Goal: Navigation & Orientation: Find specific page/section

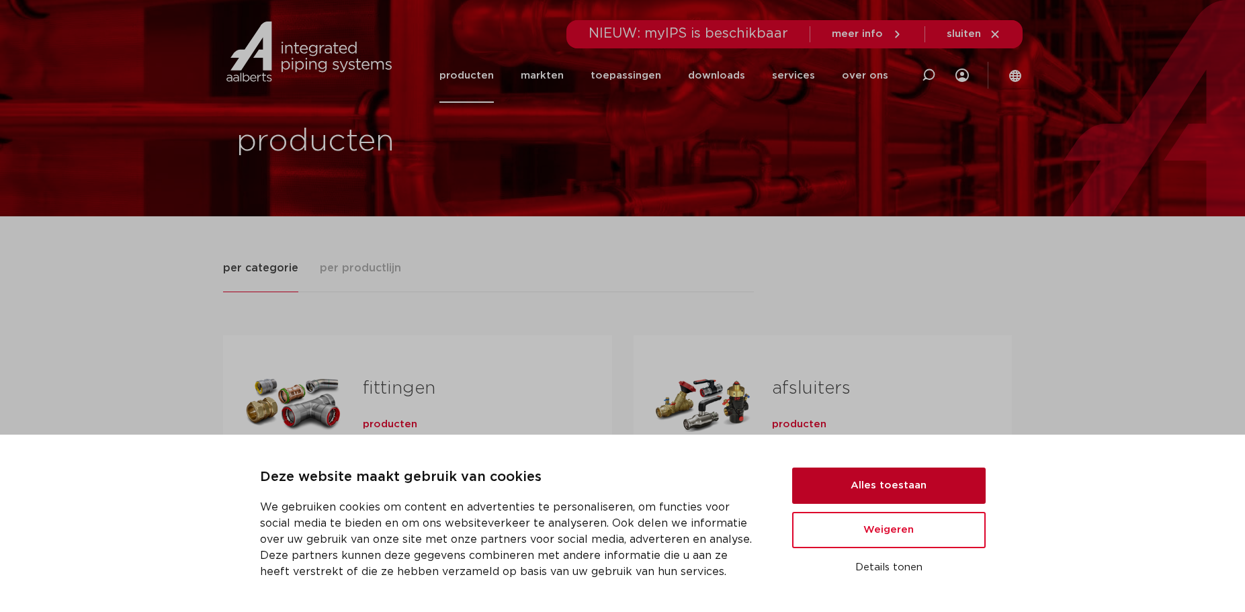
click at [886, 474] on button "Alles toestaan" at bounding box center [889, 486] width 194 height 36
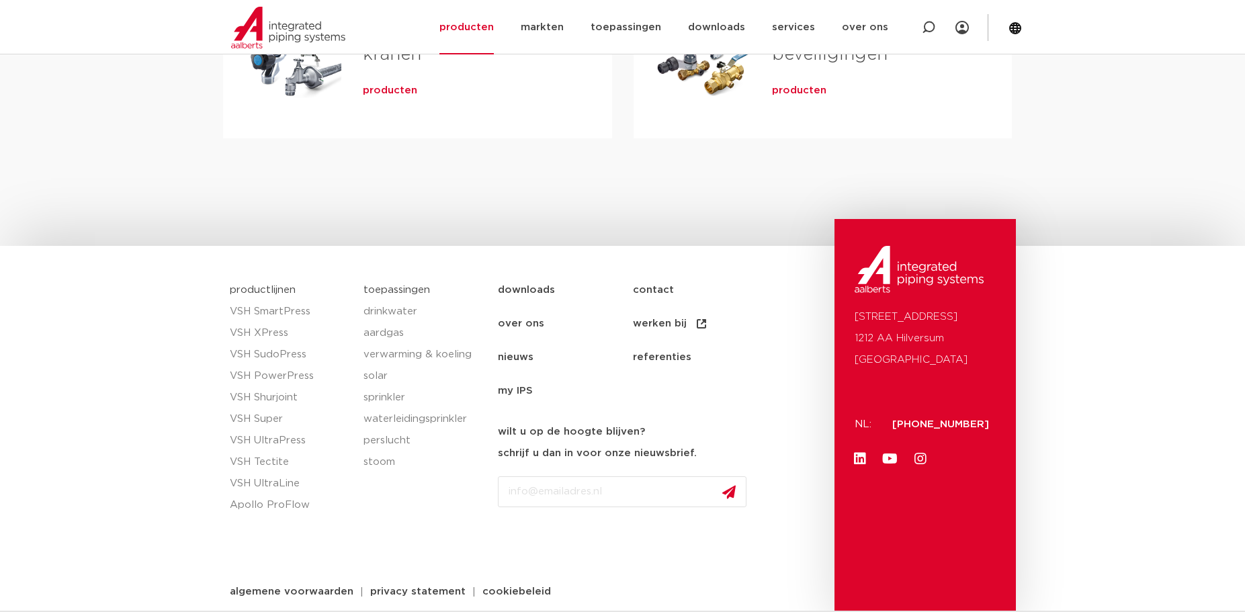
scroll to position [660, 0]
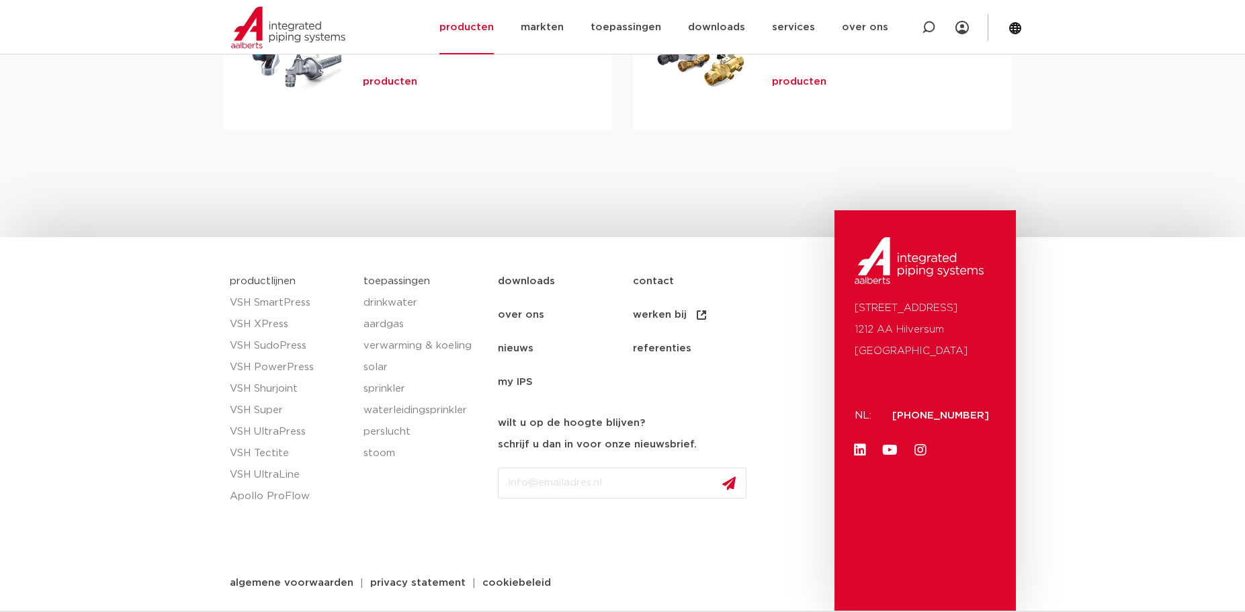
click at [654, 314] on link "werken bij" at bounding box center [700, 315] width 135 height 34
click at [280, 281] on link "productlijnen" at bounding box center [263, 281] width 66 height 10
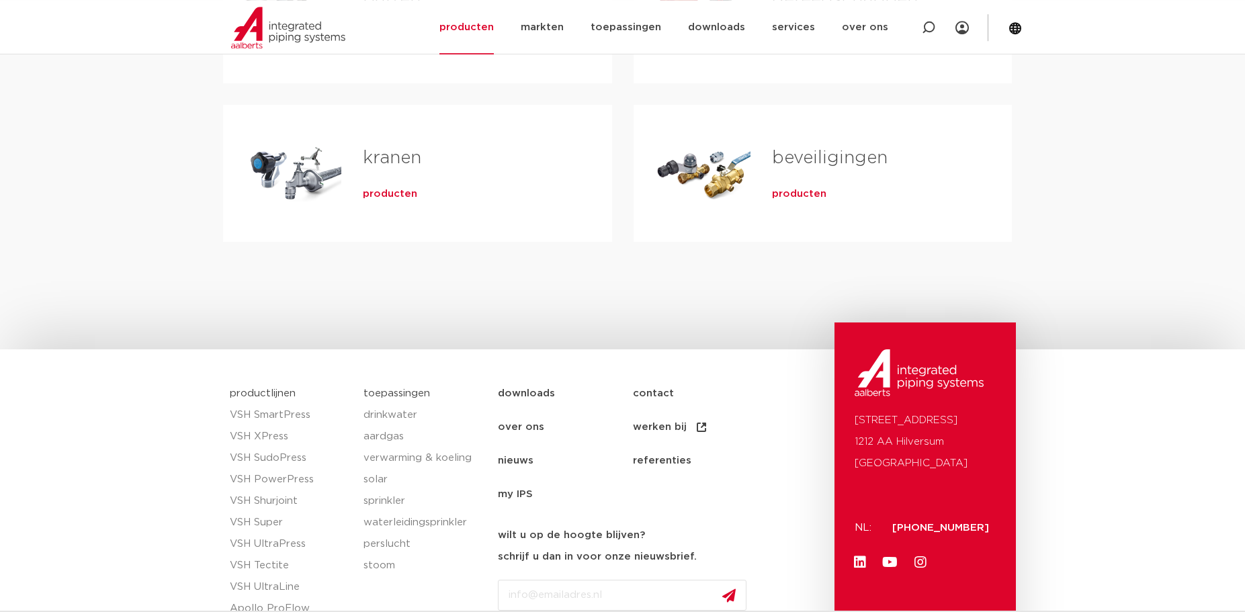
scroll to position [583, 0]
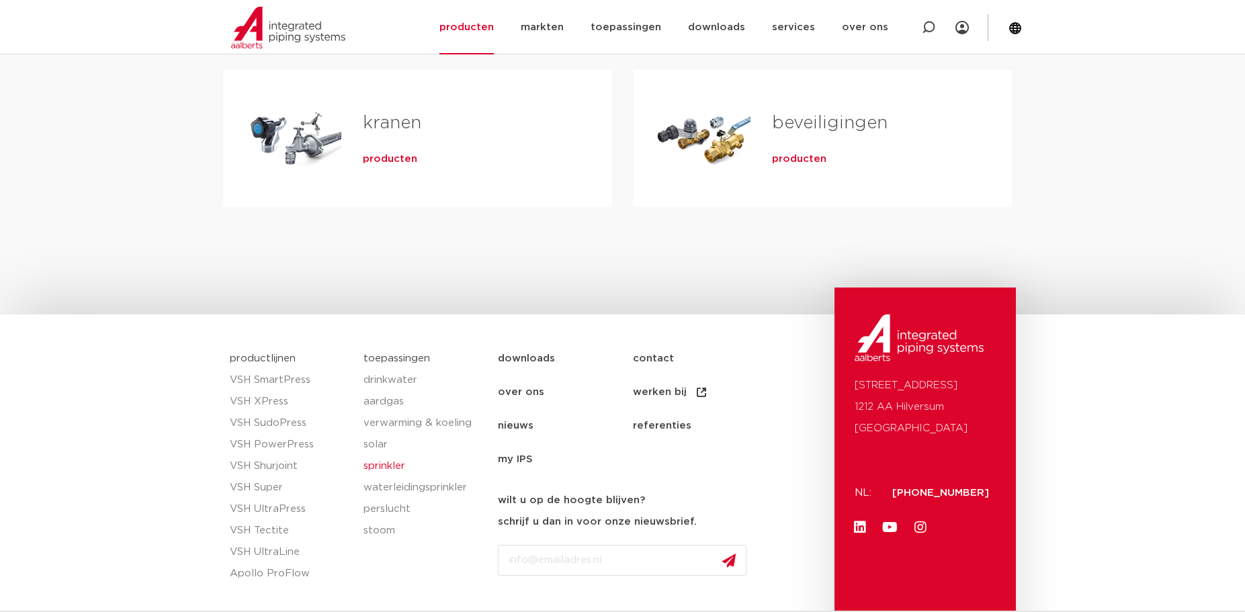
click at [381, 465] on link "sprinkler" at bounding box center [423, 467] width 121 height 22
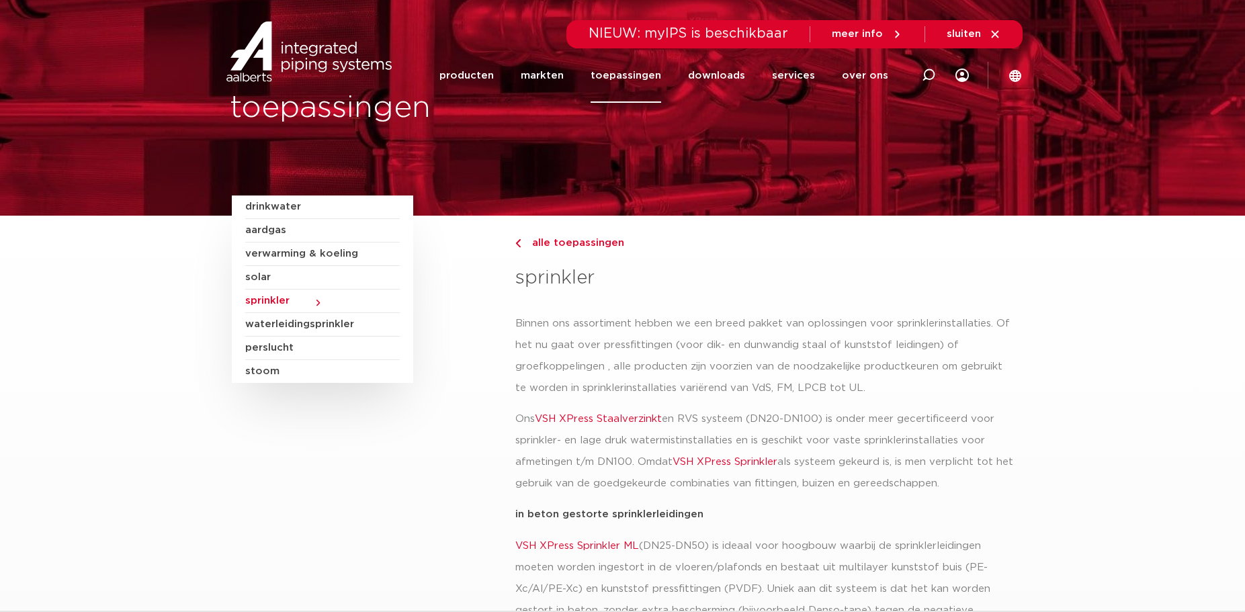
click at [296, 251] on span "verwarming & koeling" at bounding box center [322, 255] width 155 height 24
